Goal: Task Accomplishment & Management: Manage account settings

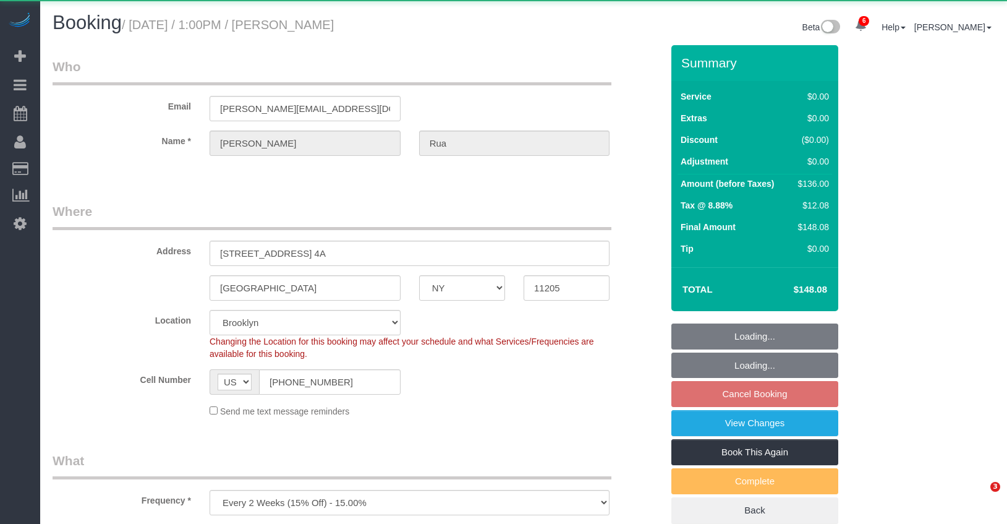
select select "NY"
select select "spot6"
select select "number:60"
select select "number:75"
select select "number:15"
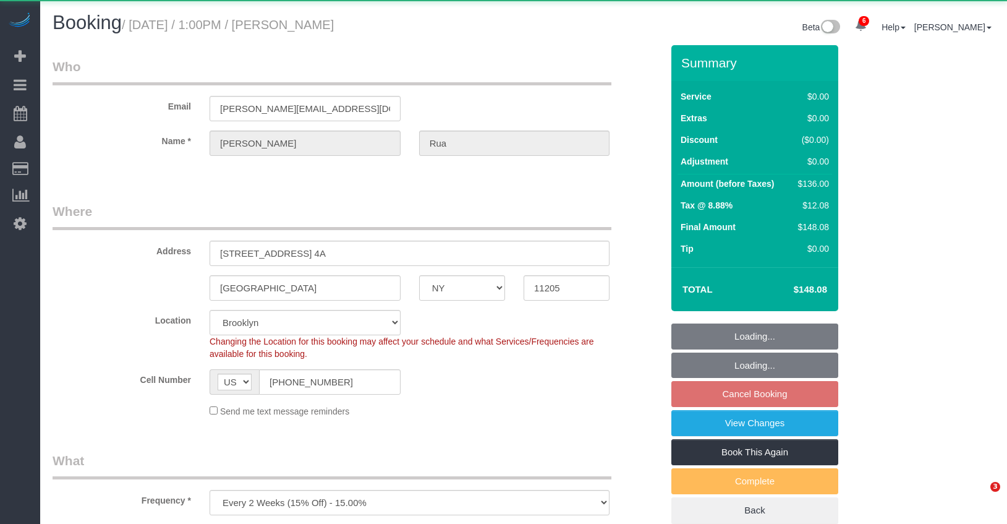
select select "number:5"
select select "1"
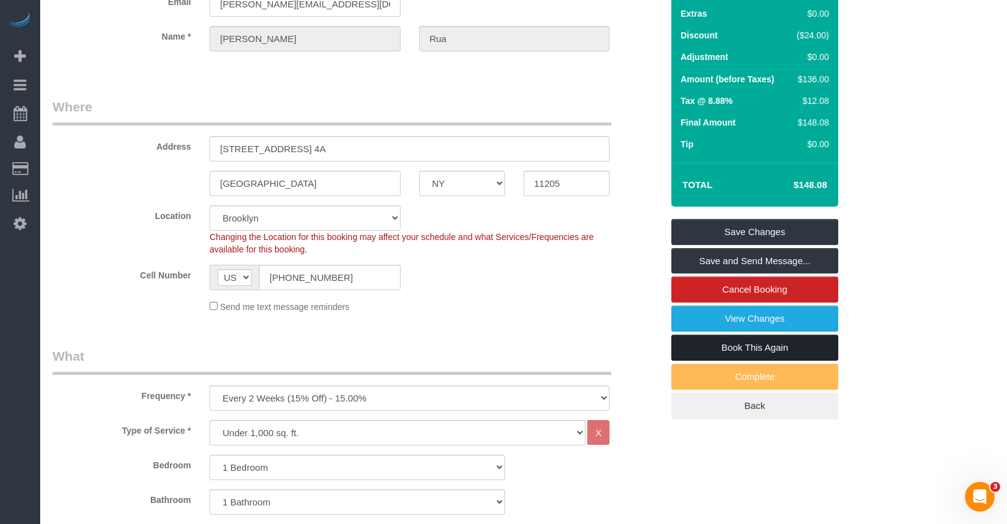
scroll to position [122, 0]
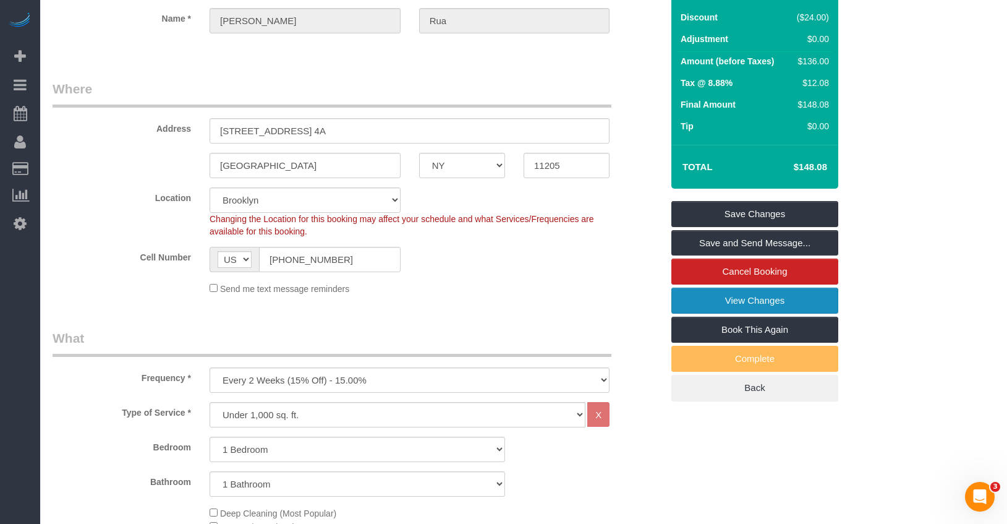
click at [718, 302] on link "View Changes" at bounding box center [755, 301] width 167 height 26
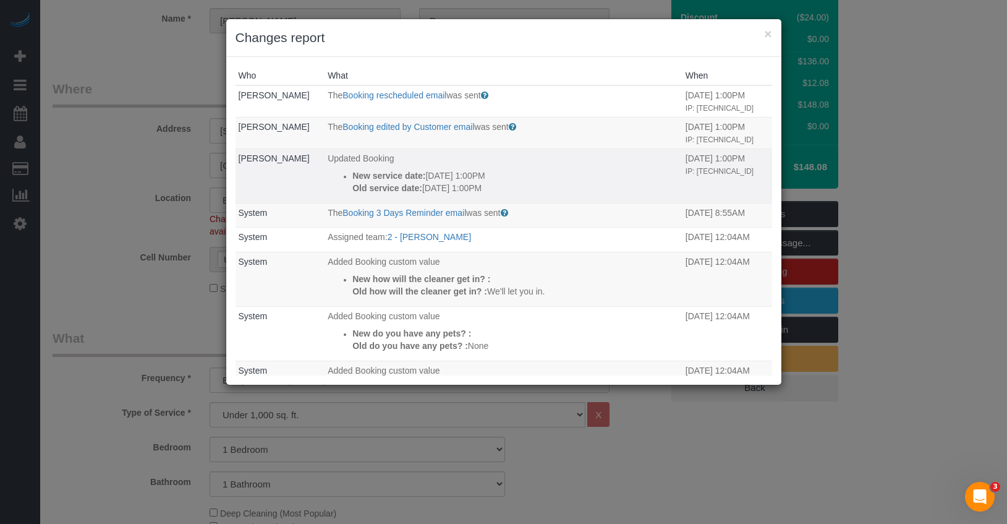
drag, startPoint x: 431, startPoint y: 188, endPoint x: 497, endPoint y: 187, distance: 65.6
click at [497, 187] on p "Old service date: 08/15/2025 1:00PM" at bounding box center [515, 188] width 327 height 12
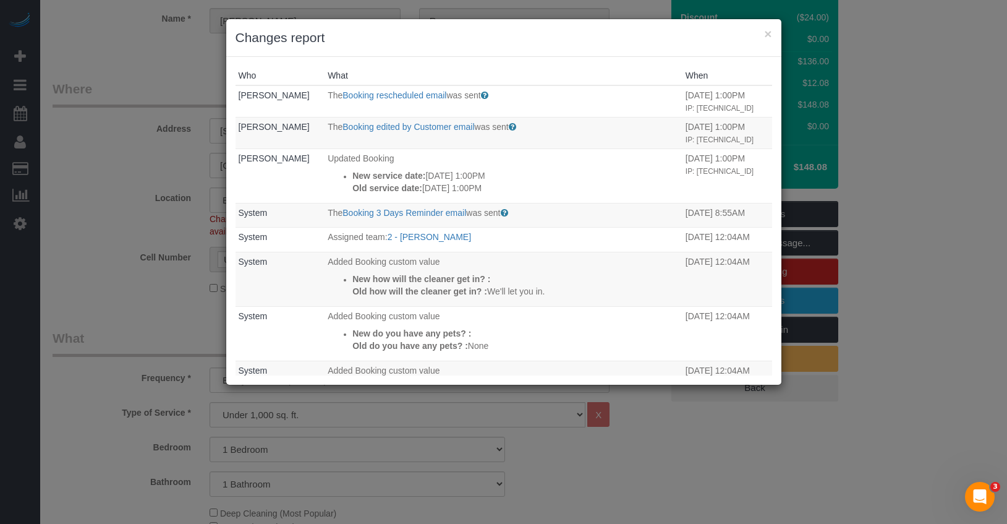
click at [85, 211] on div "× Changes report Who What When Daniel Rua The Booking rescheduled email was sen…" at bounding box center [503, 262] width 1007 height 524
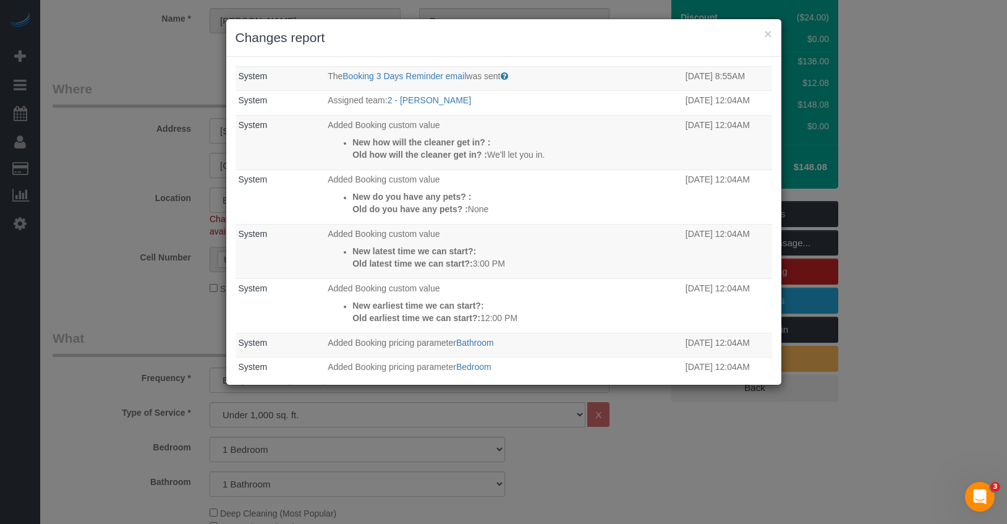
scroll to position [139, 0]
click at [118, 213] on div "× Changes report Who What When Daniel Rua The Booking rescheduled email was sen…" at bounding box center [503, 262] width 1007 height 524
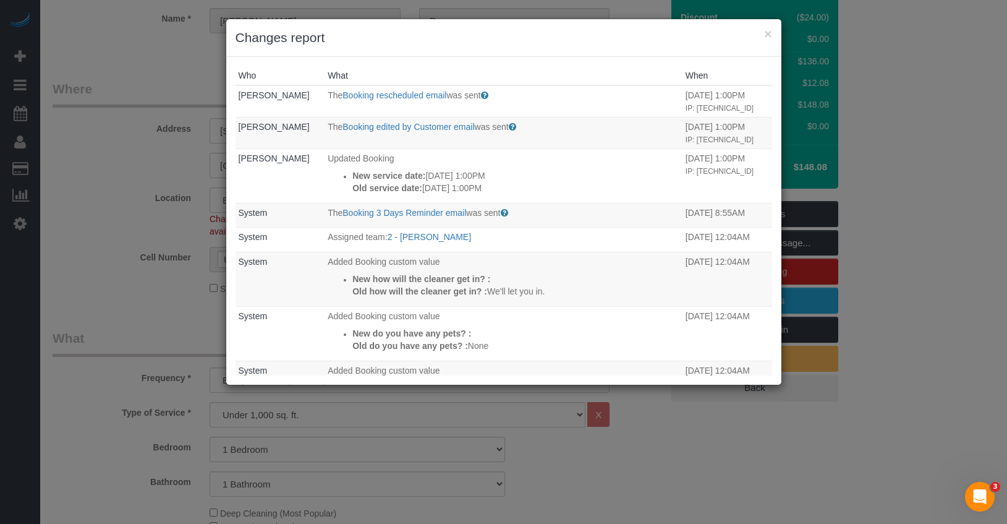
click at [772, 33] on div "× Changes report" at bounding box center [503, 38] width 555 height 38
click at [769, 34] on button "×" at bounding box center [767, 33] width 7 height 13
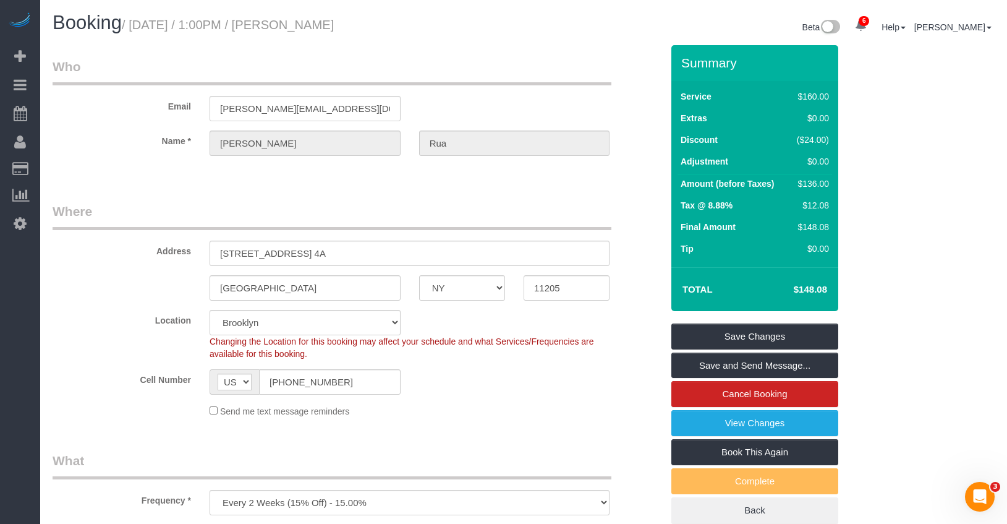
drag, startPoint x: 356, startPoint y: 23, endPoint x: 295, endPoint y: 28, distance: 61.4
click at [295, 28] on h1 "Booking / August 22, 2025 / 1:00PM / Daniel Rua" at bounding box center [284, 22] width 462 height 21
copy small "Daniel Rua"
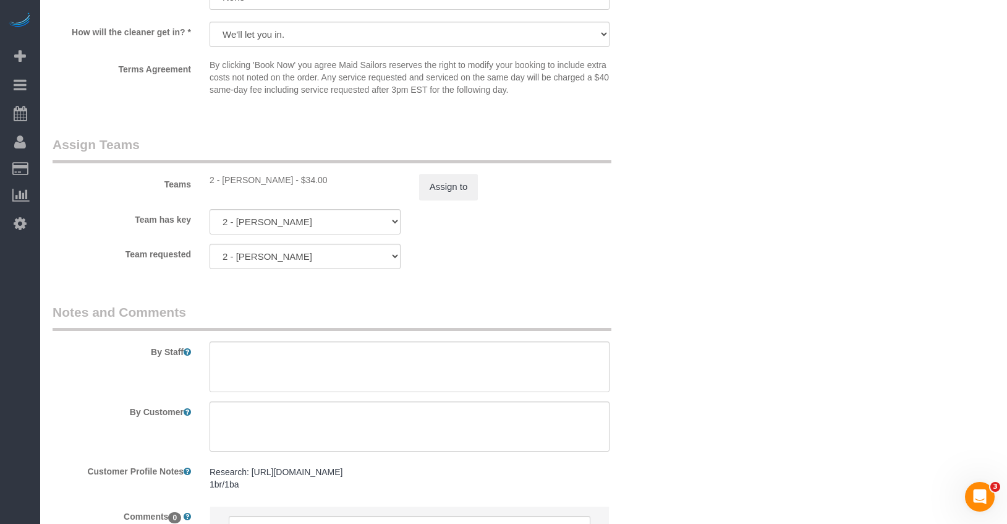
scroll to position [1500, 0]
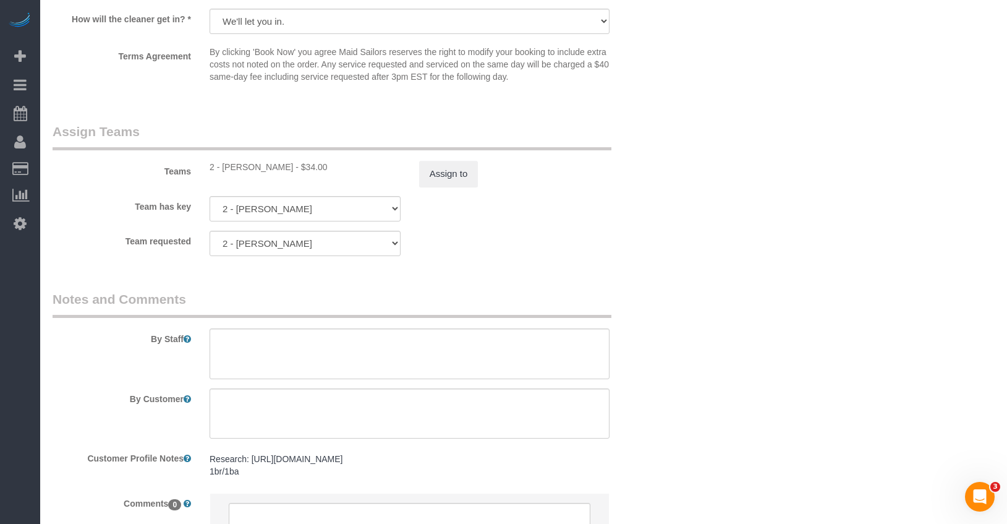
click at [234, 168] on div "2 - Dayanira Perez - $34.00" at bounding box center [305, 167] width 191 height 12
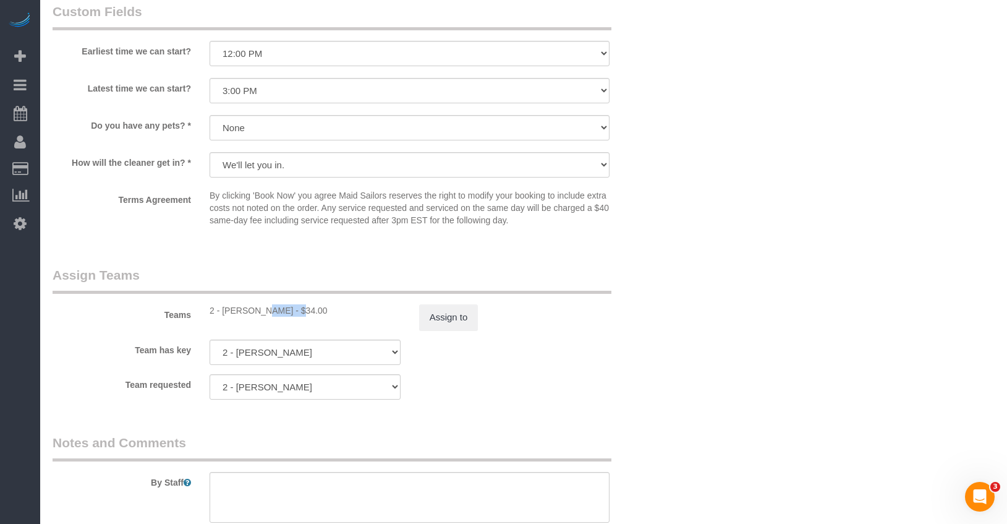
scroll to position [1360, 0]
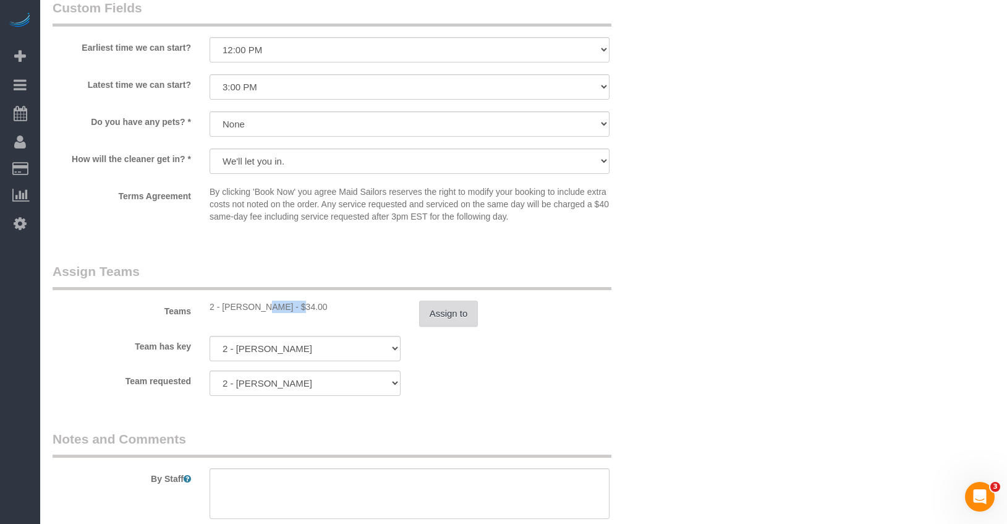
click at [450, 314] on button "Assign to" at bounding box center [448, 314] width 59 height 26
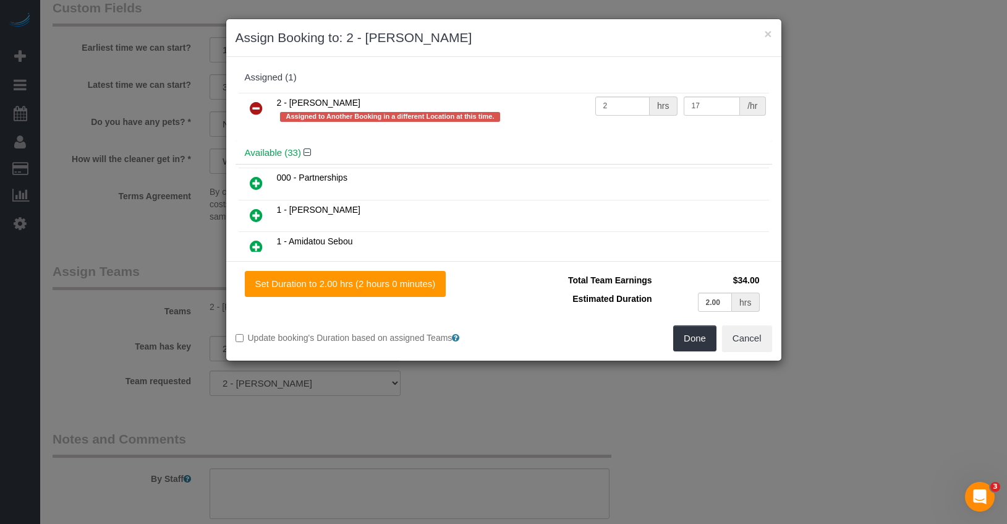
click at [258, 109] on icon at bounding box center [256, 108] width 13 height 15
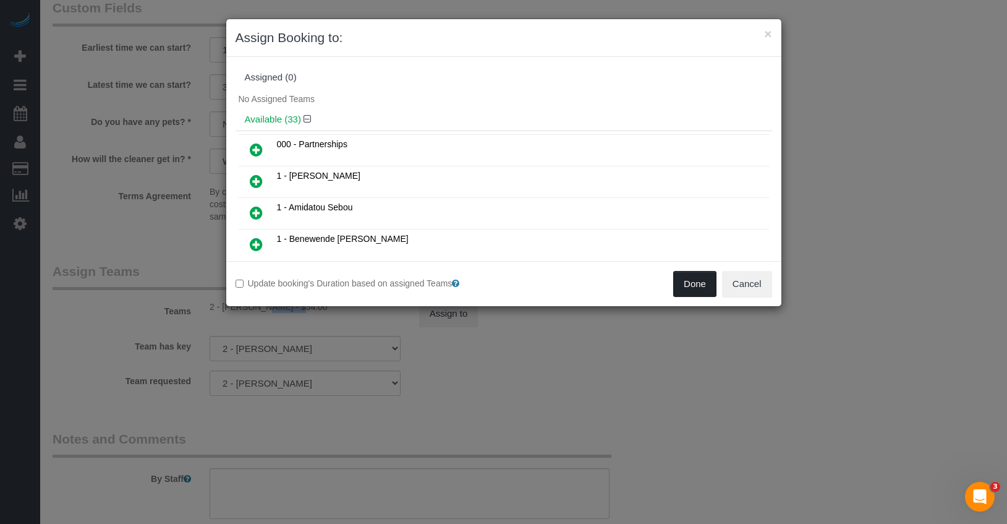
click at [684, 284] on button "Done" at bounding box center [694, 284] width 43 height 26
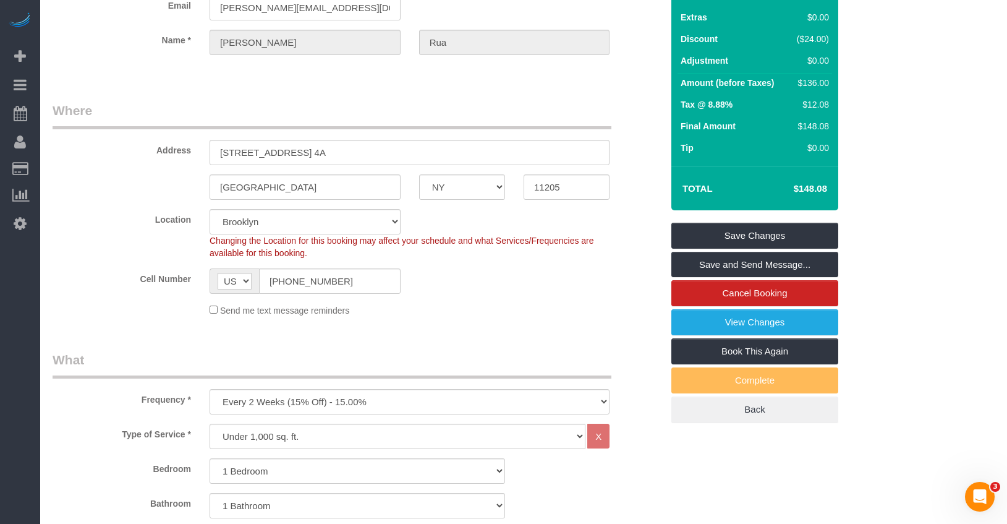
scroll to position [0, 0]
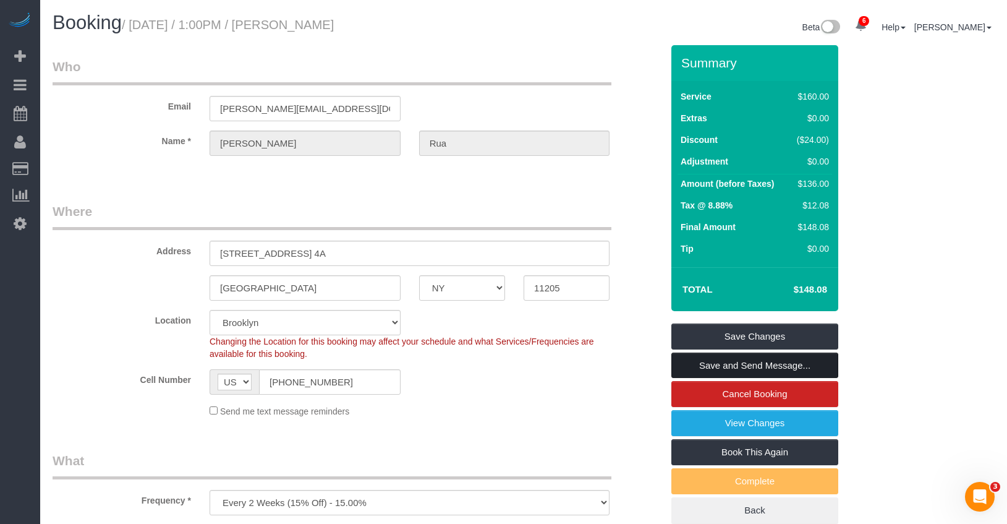
click at [723, 364] on link "Save and Send Message..." at bounding box center [755, 365] width 167 height 26
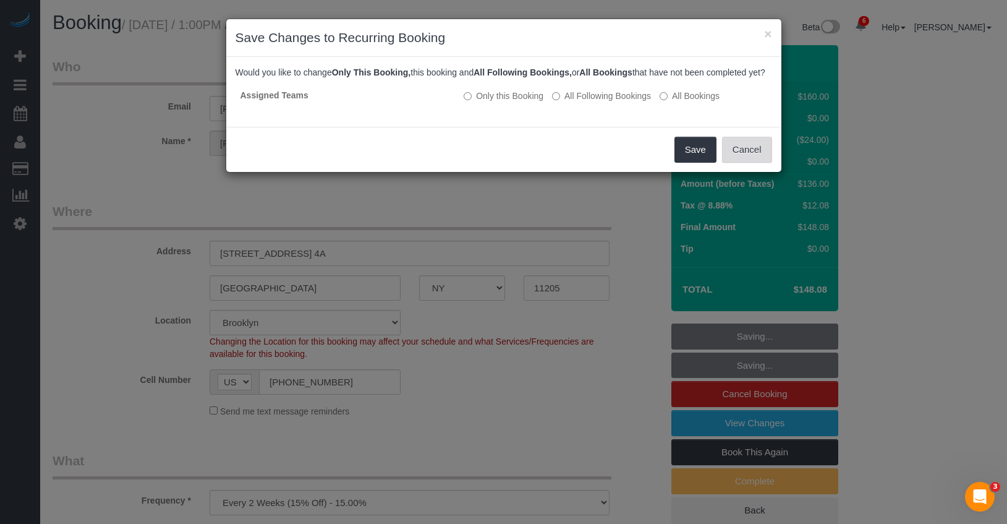
click at [749, 161] on button "Cancel" at bounding box center [747, 150] width 50 height 26
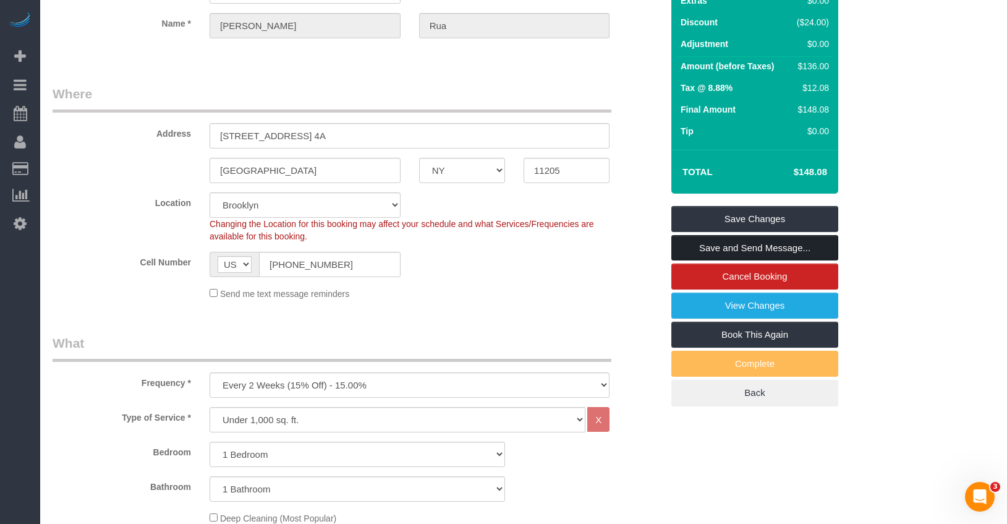
scroll to position [116, 0]
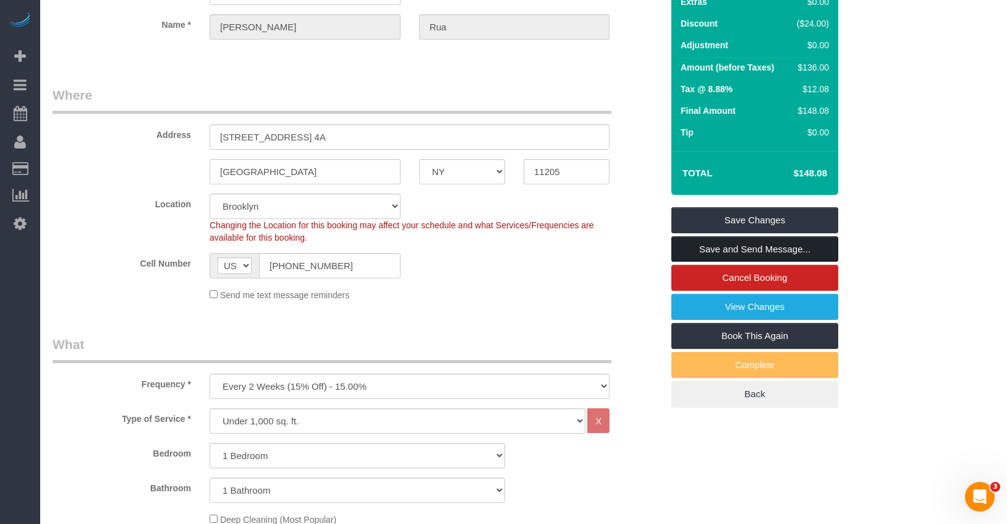
click at [715, 252] on link "Save and Send Message..." at bounding box center [755, 249] width 167 height 26
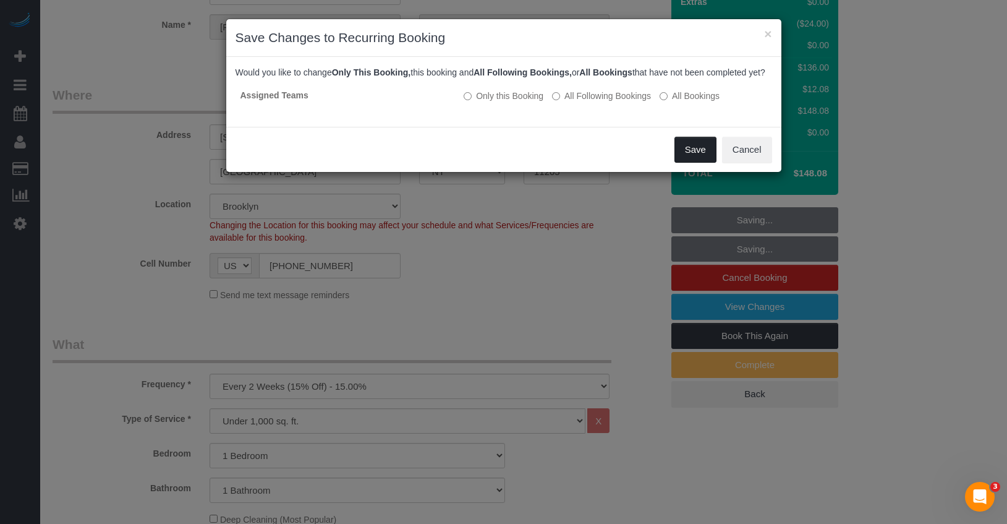
click at [685, 163] on button "Save" at bounding box center [696, 150] width 42 height 26
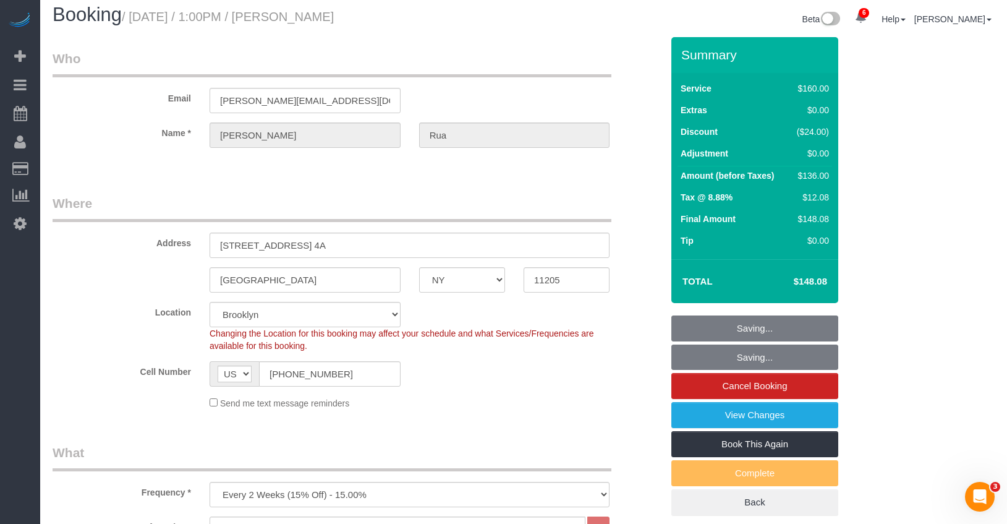
scroll to position [0, 0]
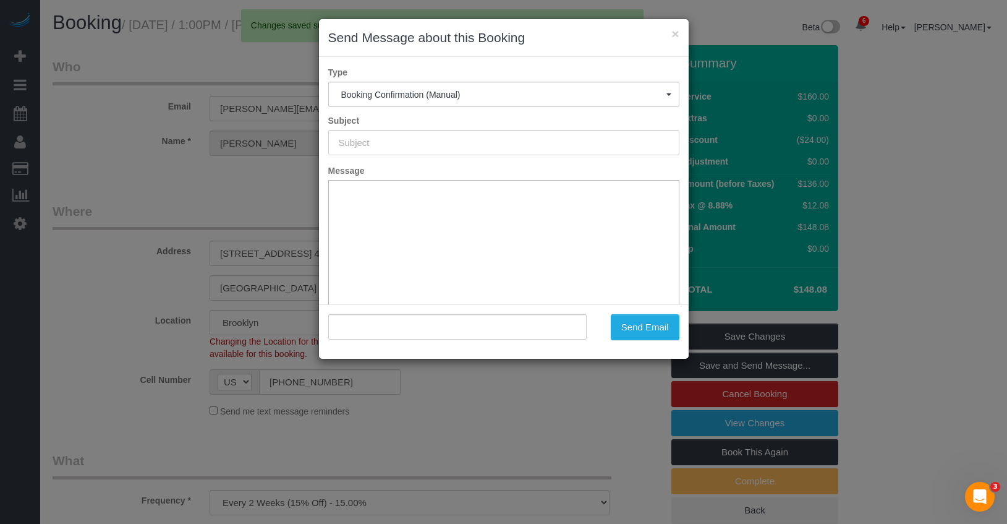
type input "Cleaning Confirmed for 08/22/2025 at 1:00pm"
type input ""Daniel Rua" <david.riley50@gmail.com>"
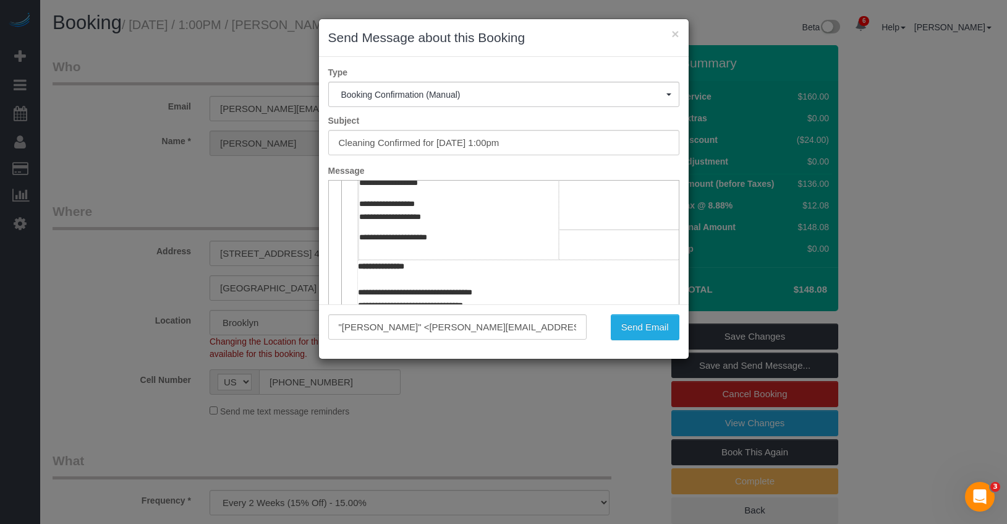
scroll to position [326, 0]
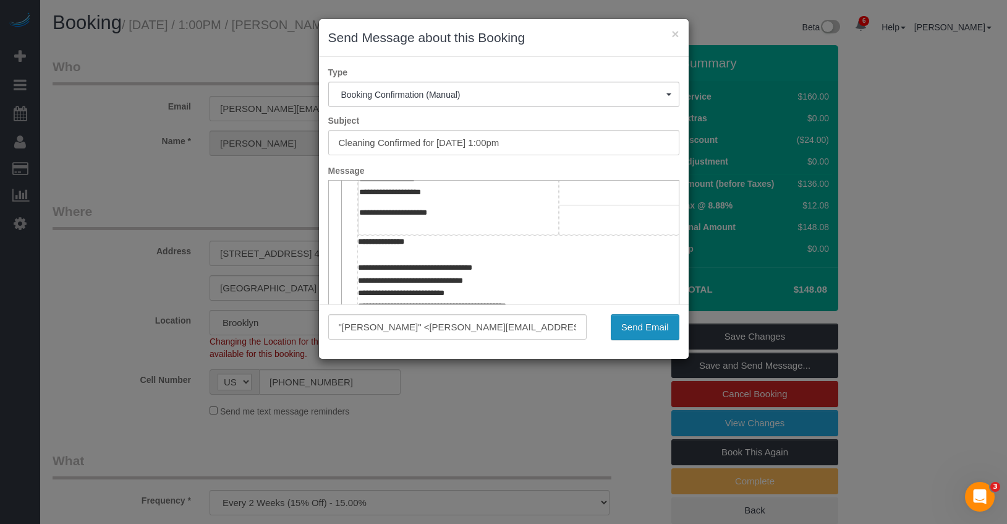
click at [628, 326] on button "Send Email" at bounding box center [645, 327] width 69 height 26
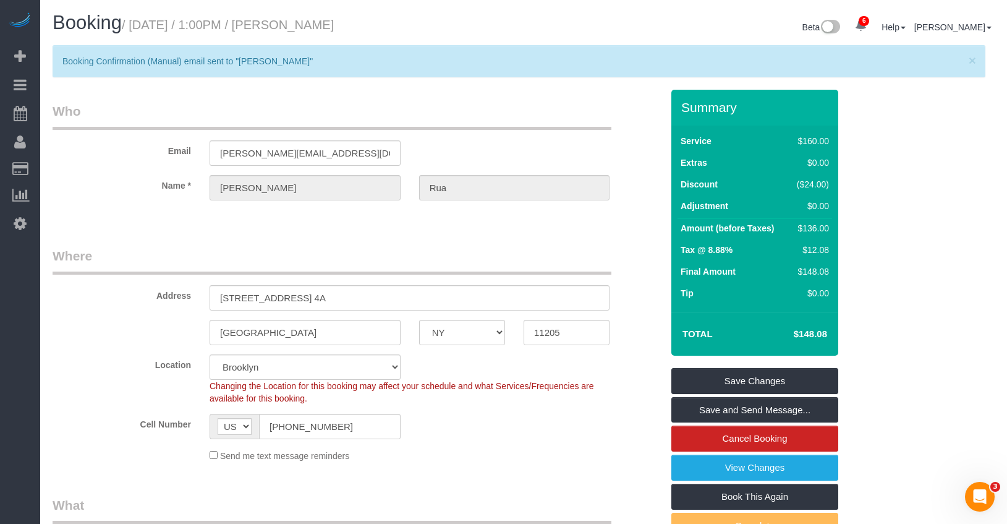
drag, startPoint x: 378, startPoint y: 28, endPoint x: 295, endPoint y: 30, distance: 82.9
click at [295, 30] on h1 "Booking / August 22, 2025 / 1:00PM / Daniel Rua" at bounding box center [284, 22] width 462 height 21
copy small "Daniel Rua"
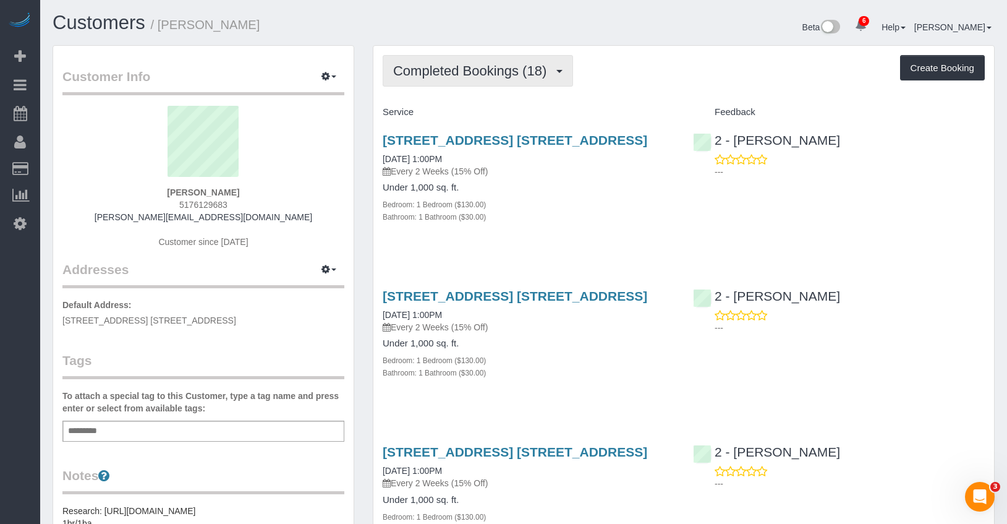
click at [441, 66] on span "Completed Bookings (18)" at bounding box center [473, 70] width 160 height 15
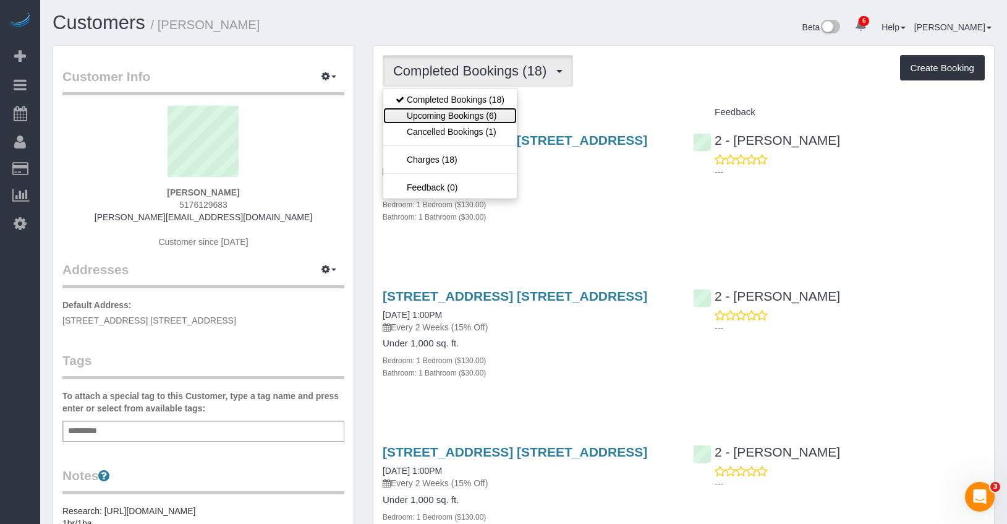
click at [455, 111] on link "Upcoming Bookings (6)" at bounding box center [450, 116] width 134 height 16
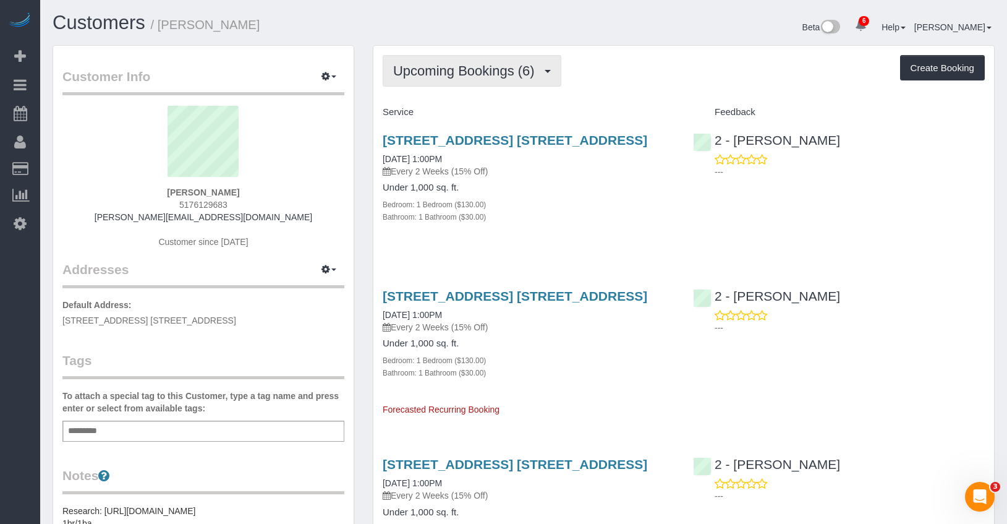
click at [518, 77] on span "Upcoming Bookings (6)" at bounding box center [467, 70] width 148 height 15
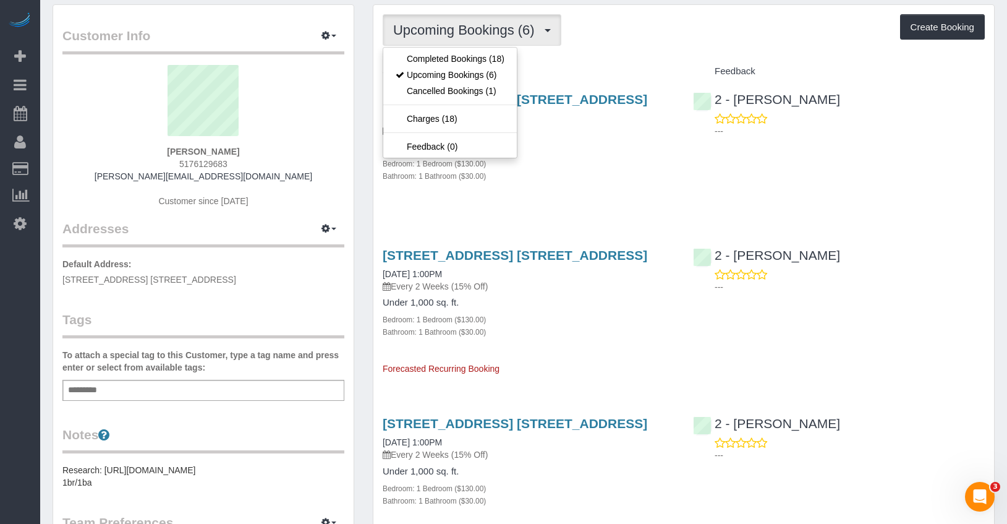
scroll to position [40, 0]
click at [471, 59] on link "Completed Bookings (18)" at bounding box center [450, 59] width 134 height 16
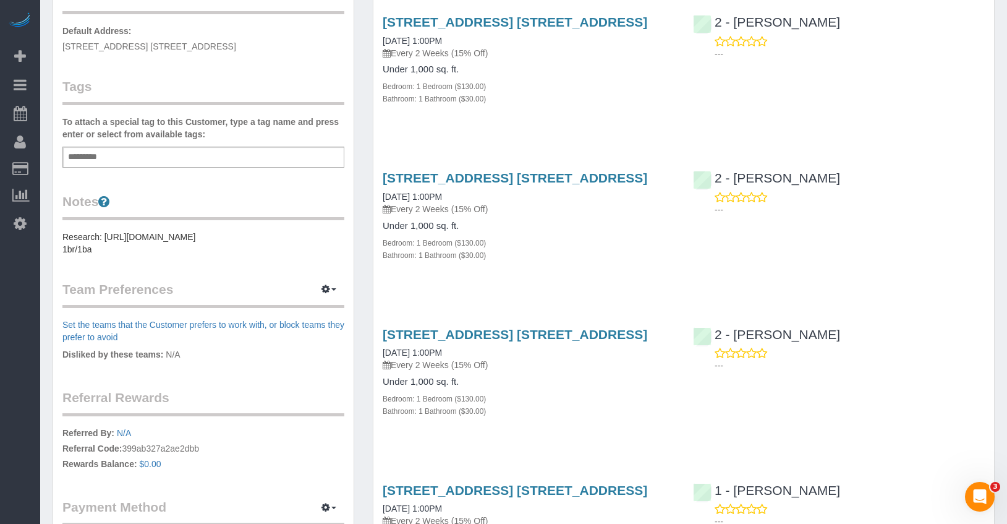
scroll to position [275, 0]
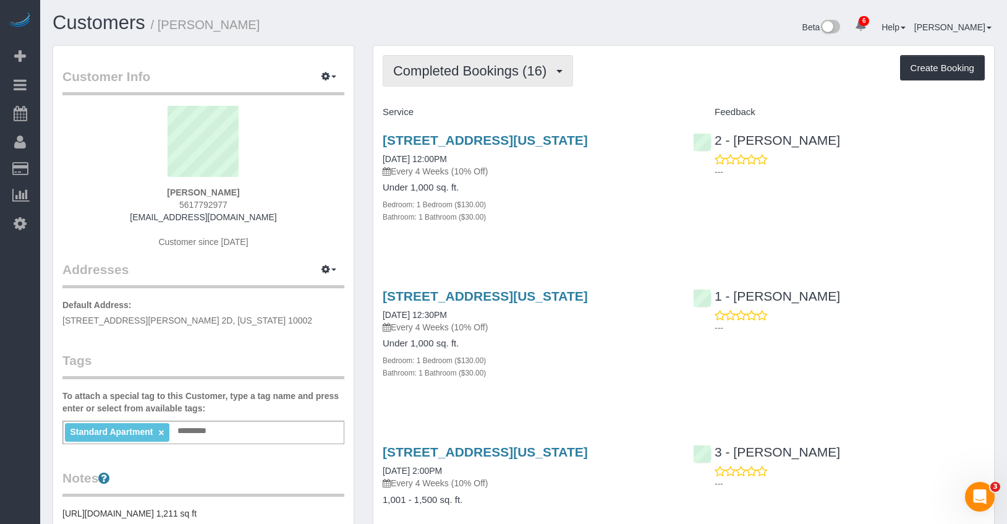
click at [499, 84] on button "Completed Bookings (16)" at bounding box center [478, 71] width 190 height 32
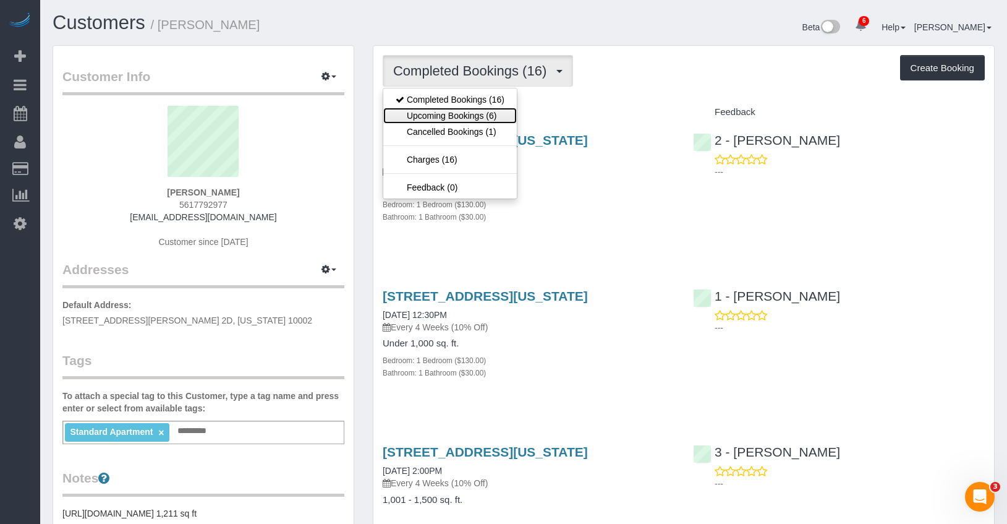
click at [459, 112] on link "Upcoming Bookings (6)" at bounding box center [450, 116] width 134 height 16
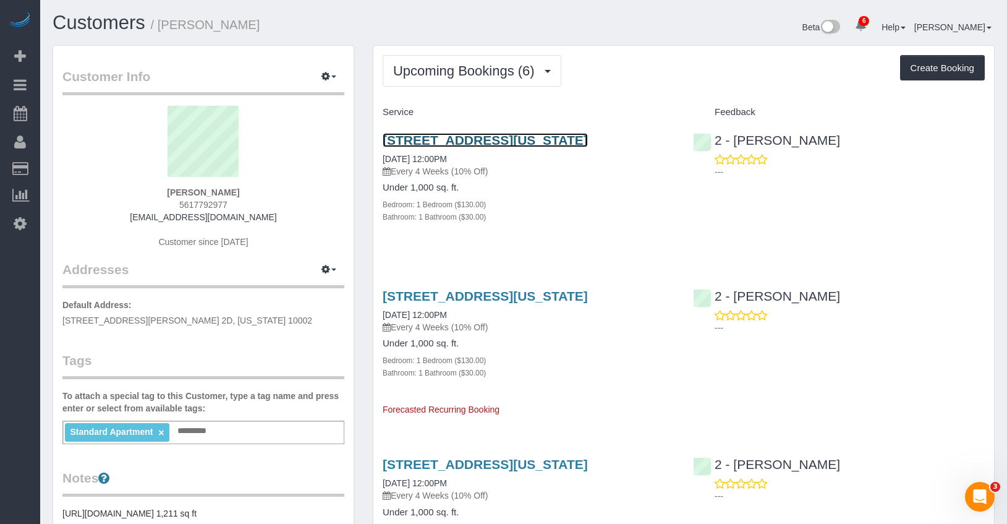
click at [518, 139] on link "301 E 21st, 5f, New York, NY 10010" at bounding box center [485, 140] width 205 height 14
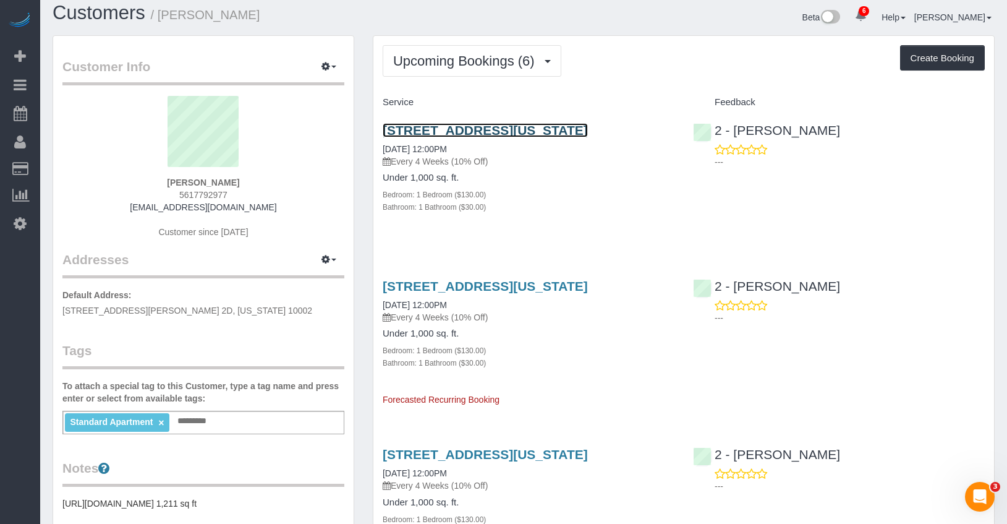
scroll to position [9, 0]
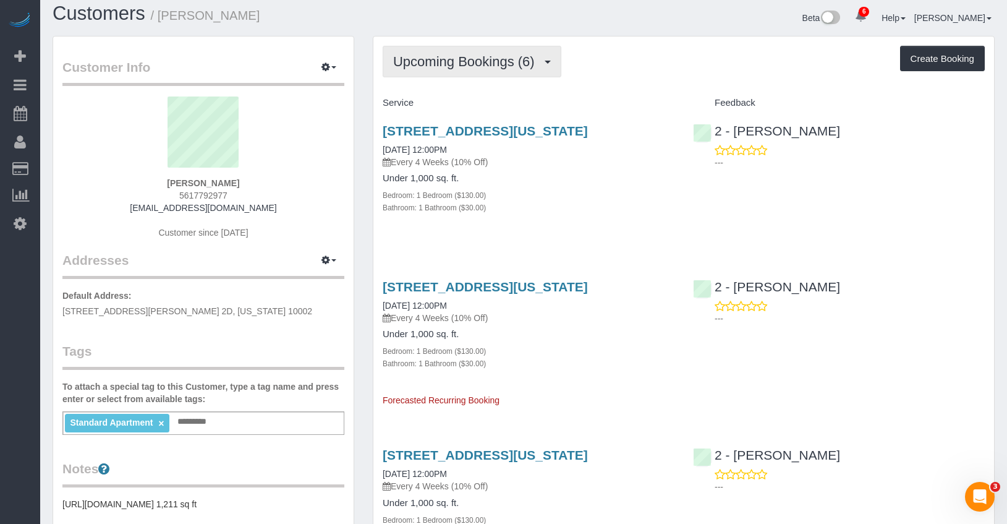
click at [495, 69] on span "Upcoming Bookings (6)" at bounding box center [467, 61] width 148 height 15
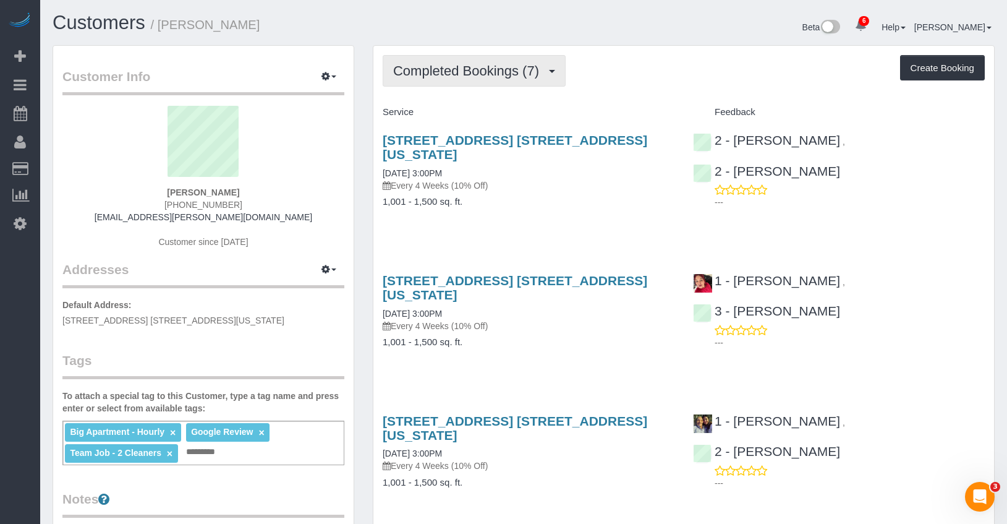
click at [522, 74] on span "Completed Bookings (7)" at bounding box center [469, 70] width 152 height 15
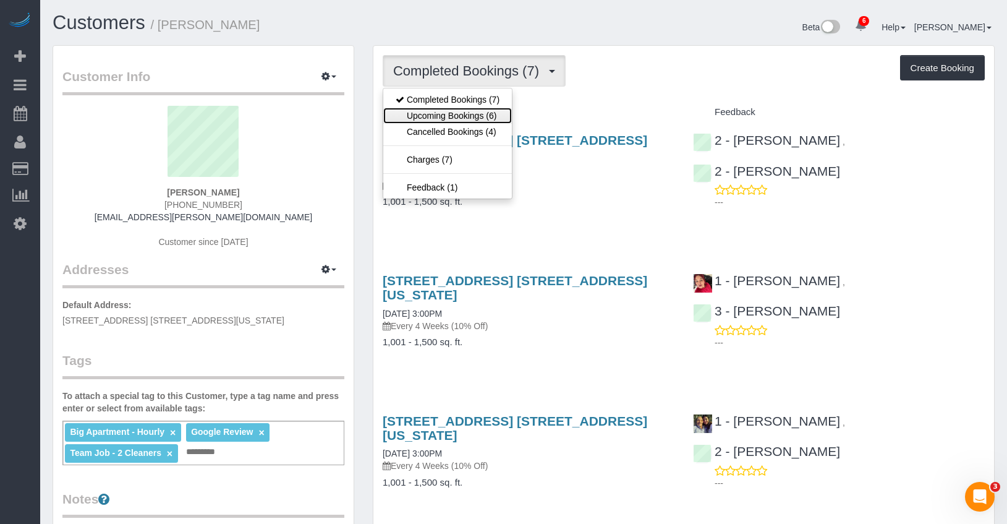
click at [482, 114] on link "Upcoming Bookings (6)" at bounding box center [447, 116] width 129 height 16
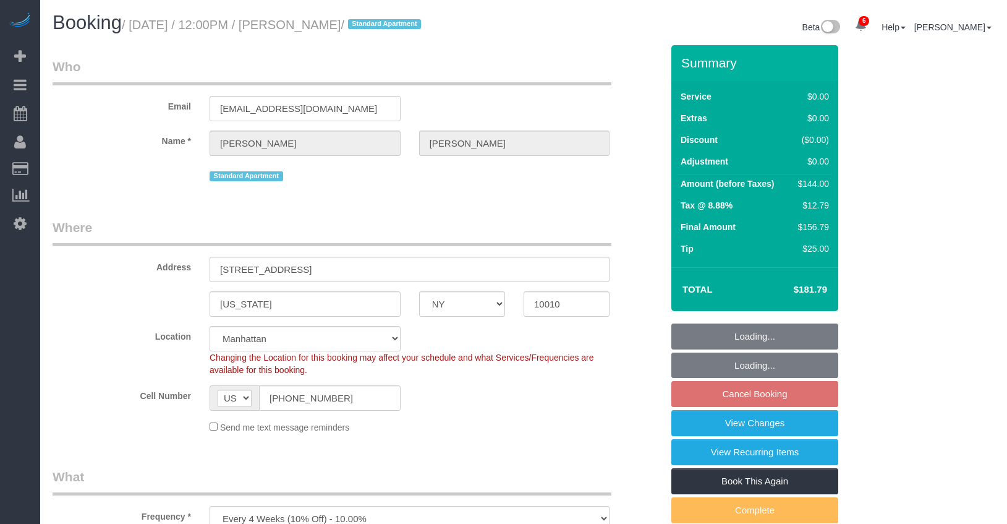
select select "NY"
select select "1"
select select "spot5"
select select "number:89"
select select "number:90"
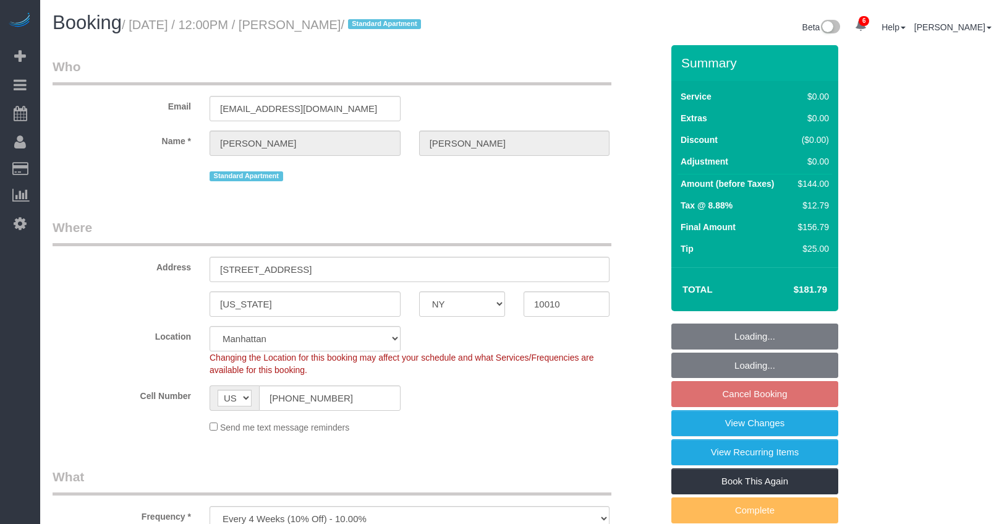
select select "number:15"
select select "number:5"
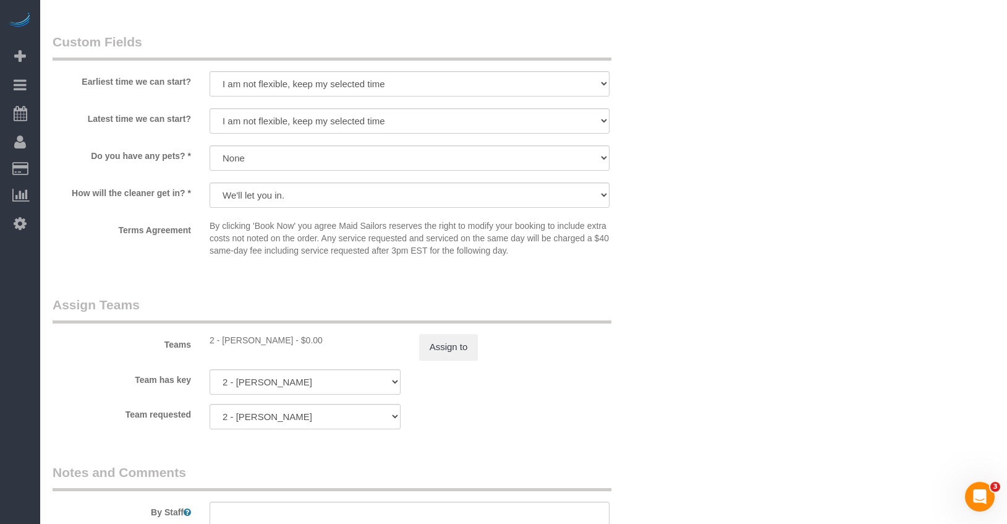
scroll to position [1346, 0]
